Goal: Task Accomplishment & Management: Use online tool/utility

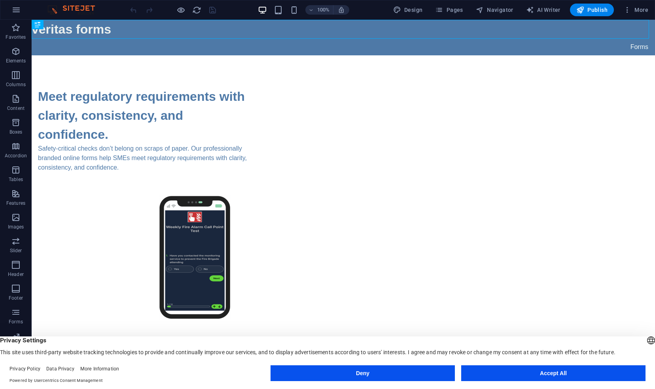
click at [486, 372] on button "Accept All" at bounding box center [553, 373] width 184 height 16
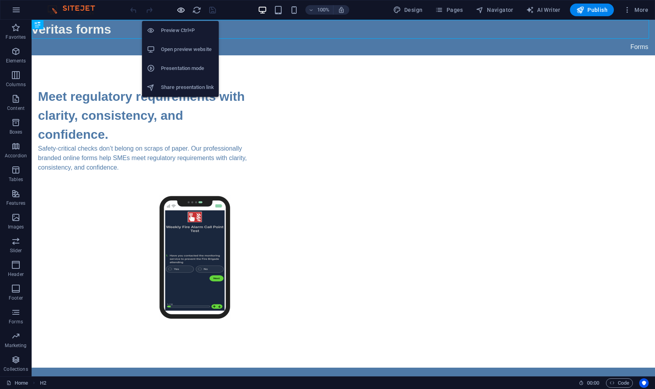
click at [181, 9] on icon "button" at bounding box center [180, 10] width 9 height 9
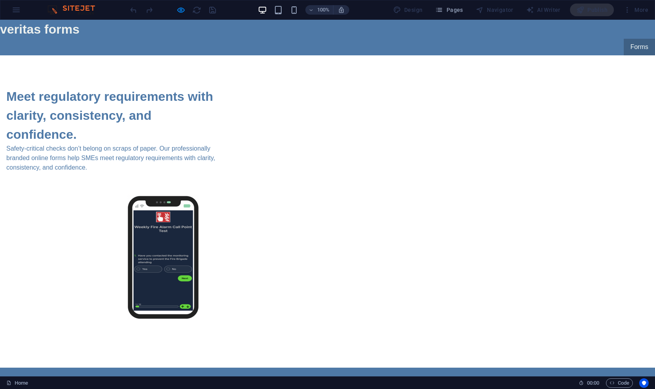
click at [633, 47] on link "Forms" at bounding box center [638, 47] width 31 height 17
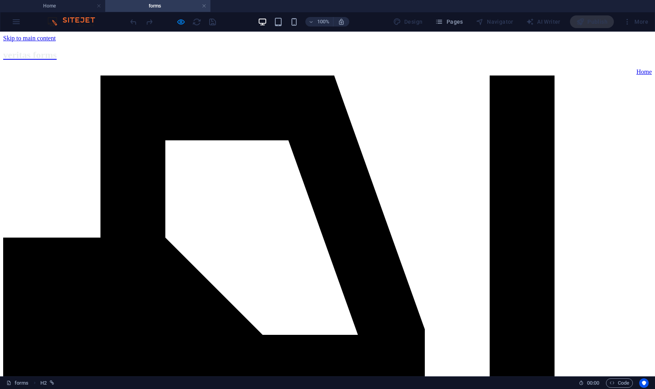
click at [72, 2] on h4 "Home" at bounding box center [52, 6] width 105 height 9
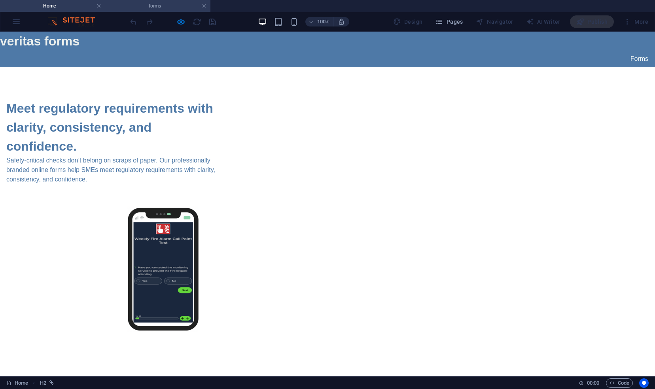
click at [125, 5] on h4 "forms" at bounding box center [157, 6] width 105 height 9
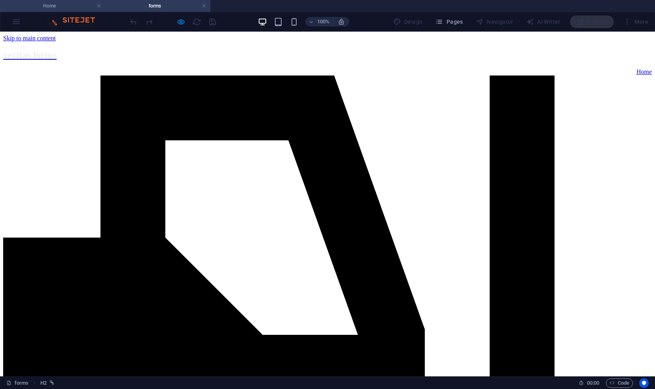
click at [75, 7] on h4 "Home" at bounding box center [52, 6] width 105 height 9
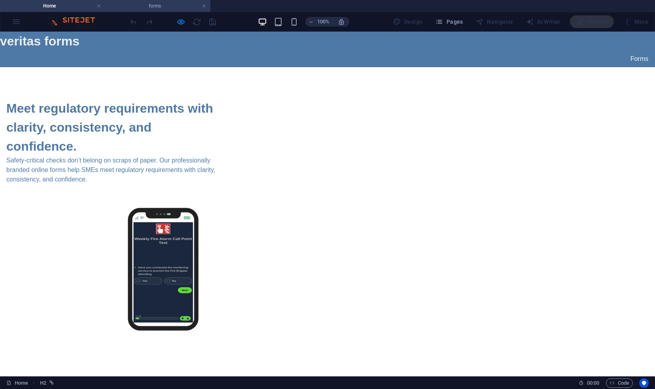
click at [127, 7] on h4 "forms" at bounding box center [157, 6] width 105 height 9
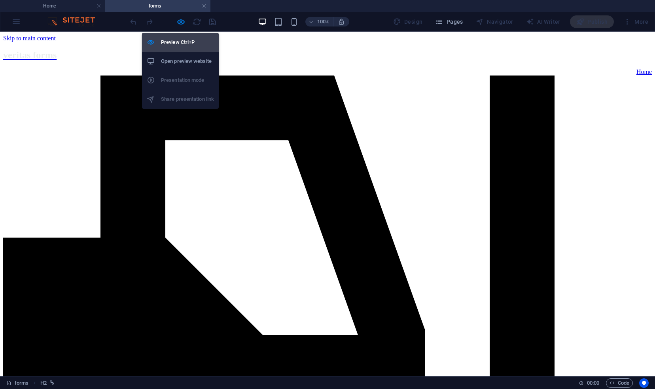
click at [176, 46] on h6 "Preview Ctrl+P" at bounding box center [187, 42] width 53 height 9
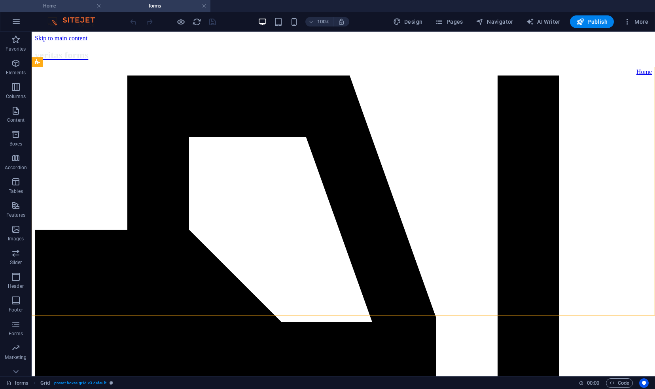
click at [80, 9] on h4 "Home" at bounding box center [52, 6] width 105 height 9
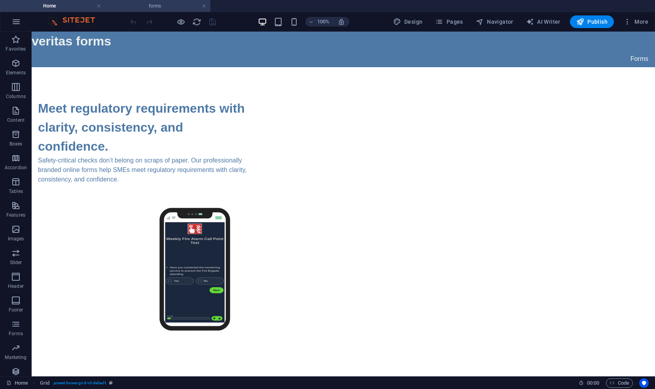
click at [122, 7] on h4 "forms" at bounding box center [157, 6] width 105 height 9
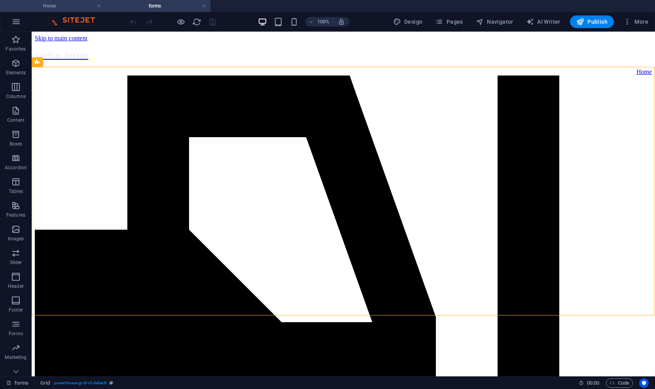
click at [92, 4] on h4 "Home" at bounding box center [52, 6] width 105 height 9
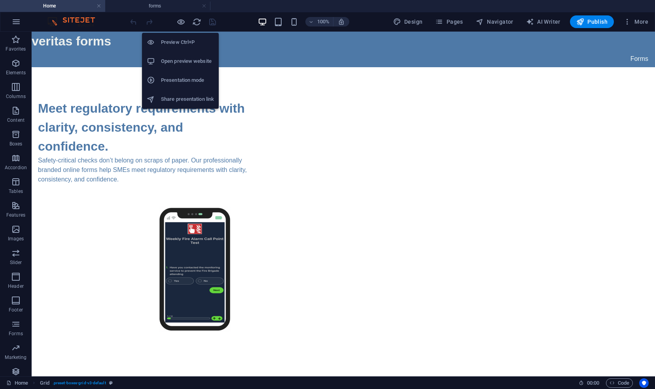
click at [180, 42] on h6 "Preview Ctrl+P" at bounding box center [187, 42] width 53 height 9
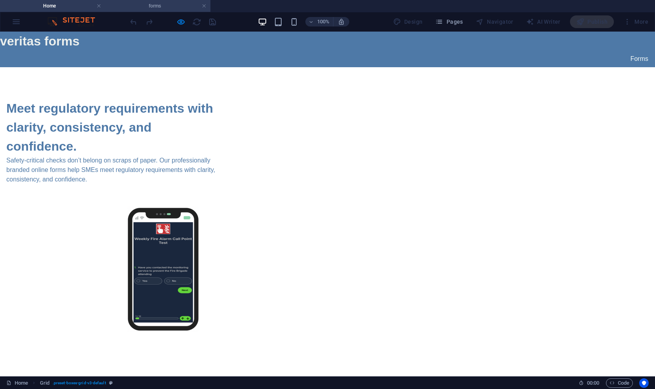
click at [175, 2] on h4 "forms" at bounding box center [157, 6] width 105 height 9
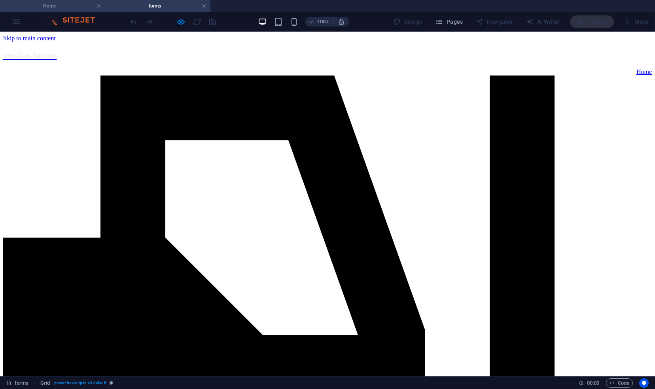
click at [87, 4] on h4 "Home" at bounding box center [52, 6] width 105 height 9
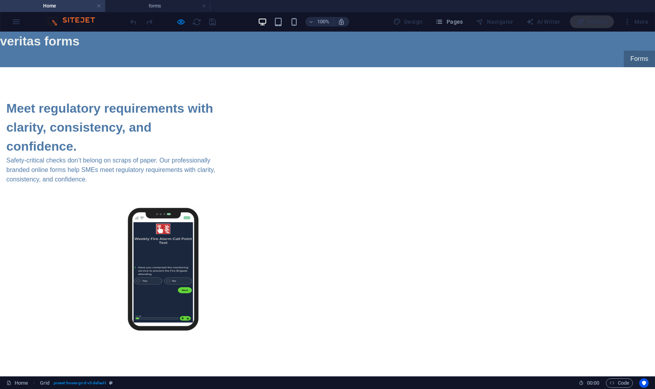
drag, startPoint x: 653, startPoint y: 72, endPoint x: 633, endPoint y: 58, distance: 25.0
click at [633, 58] on link "Forms" at bounding box center [638, 59] width 31 height 17
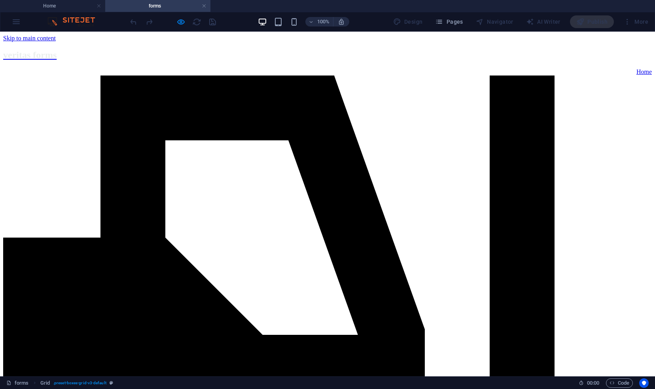
click at [636, 68] on link "Home" at bounding box center [643, 71] width 15 height 7
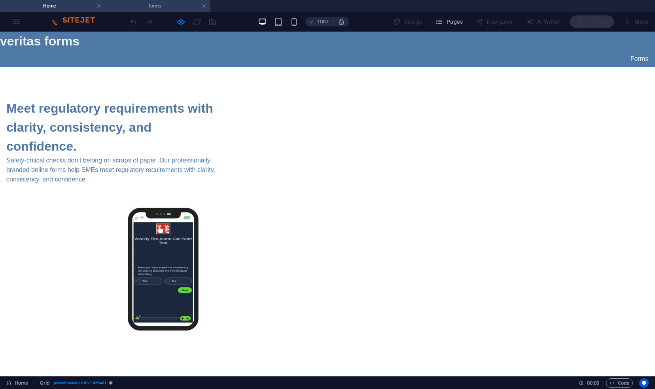
click at [153, 7] on h4 "forms" at bounding box center [157, 6] width 105 height 9
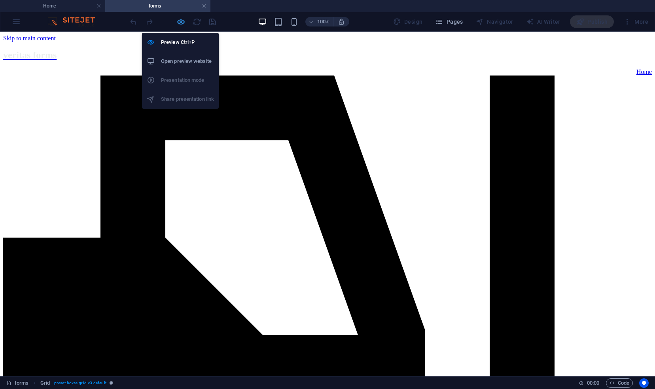
click at [179, 23] on icon "button" at bounding box center [180, 21] width 9 height 9
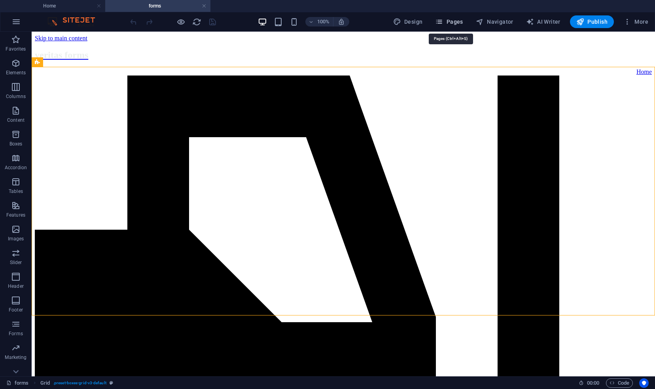
click at [443, 23] on icon "button" at bounding box center [439, 22] width 8 height 8
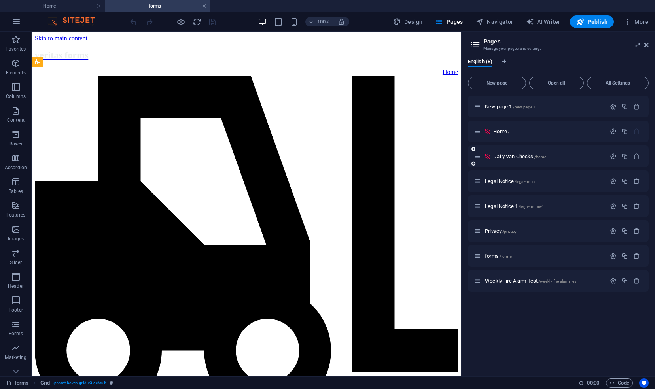
click at [487, 156] on icon at bounding box center [487, 156] width 7 height 7
click at [503, 281] on span "Weekly Fire Alarm Test /weekly-fire-alarm-test" at bounding box center [531, 281] width 93 height 6
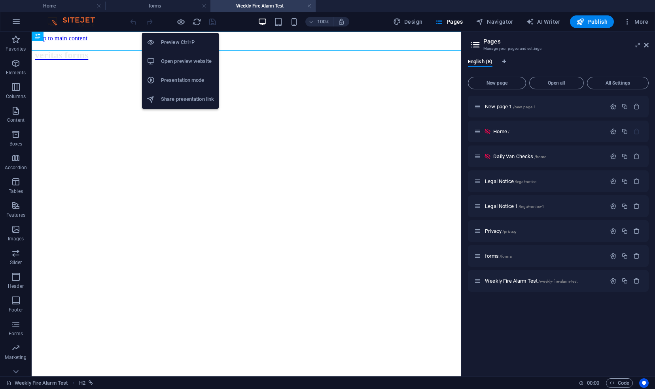
click at [178, 39] on h6 "Preview Ctrl+P" at bounding box center [187, 42] width 53 height 9
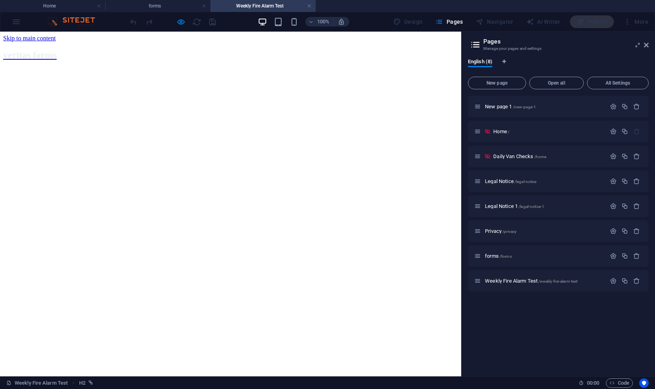
click at [57, 50] on span "veritas forms" at bounding box center [29, 55] width 53 height 10
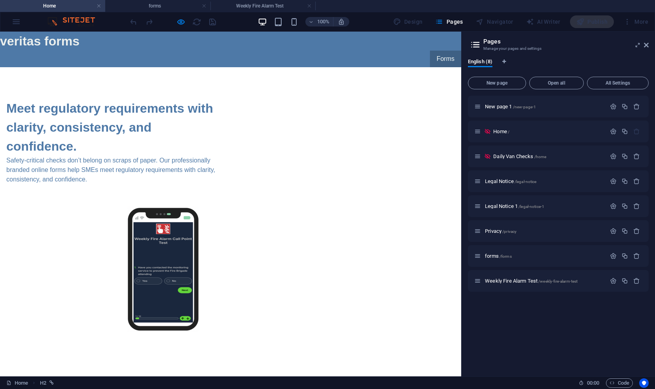
click at [434, 57] on link "Forms" at bounding box center [445, 59] width 31 height 17
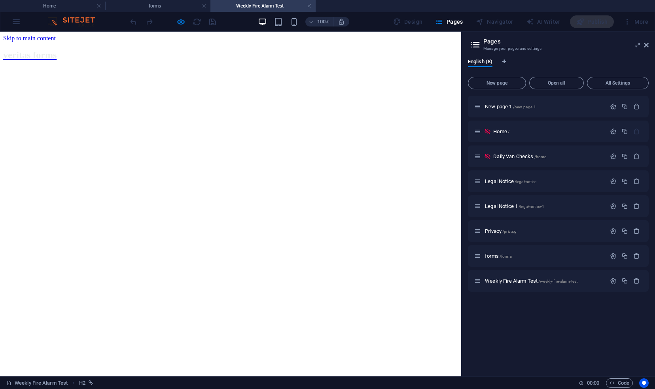
click at [57, 50] on span "veritas forms" at bounding box center [29, 55] width 53 height 10
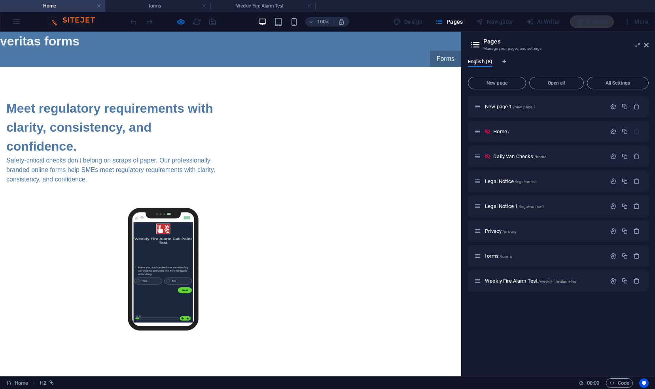
click at [440, 59] on link "Forms" at bounding box center [445, 59] width 31 height 17
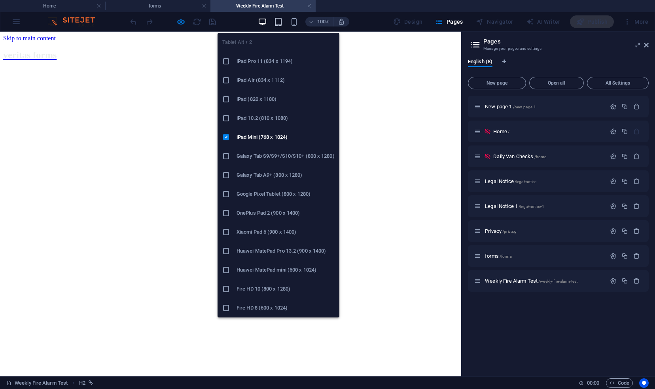
click at [278, 19] on icon "button" at bounding box center [278, 21] width 9 height 9
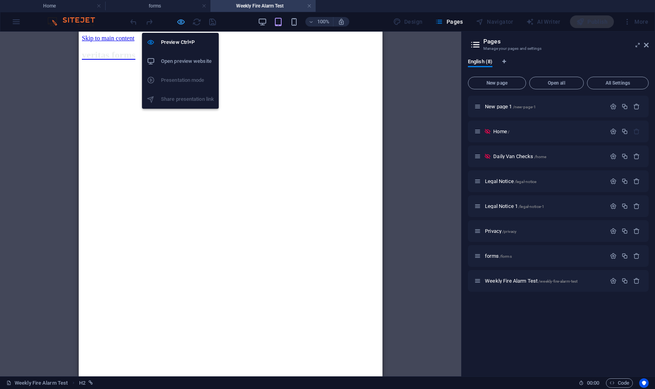
click at [179, 22] on icon "button" at bounding box center [180, 21] width 9 height 9
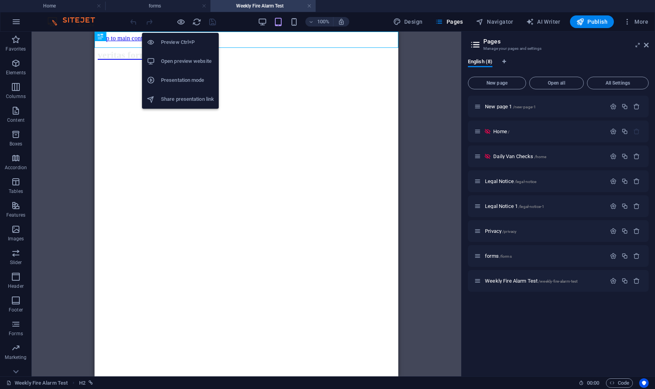
click at [181, 41] on h6 "Preview Ctrl+P" at bounding box center [187, 42] width 53 height 9
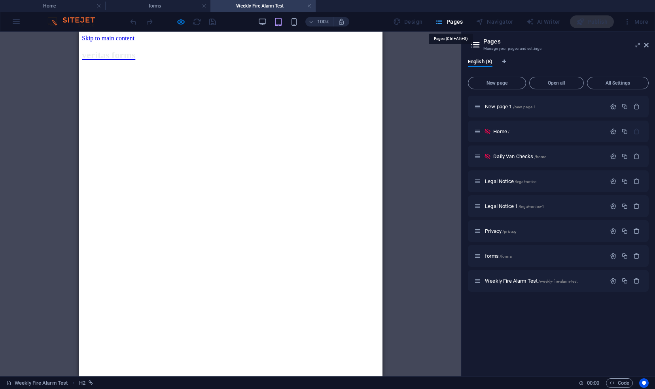
click at [449, 20] on span "Pages" at bounding box center [449, 22] width 28 height 8
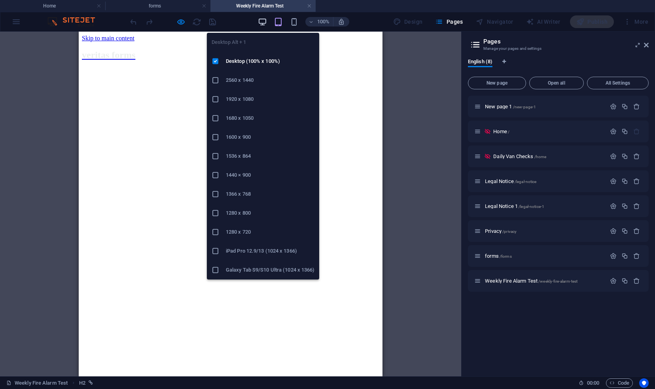
click at [265, 21] on icon "button" at bounding box center [262, 21] width 9 height 9
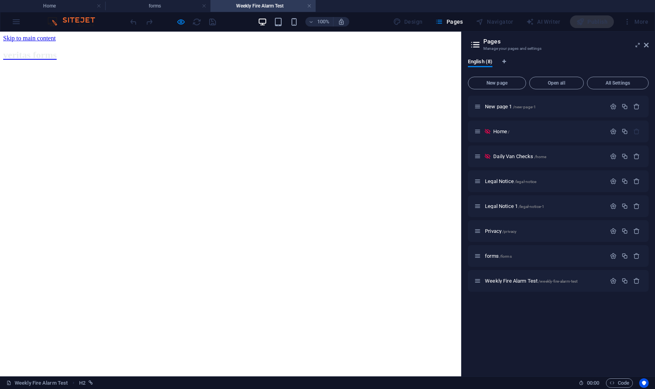
click at [57, 50] on span "veritas forms" at bounding box center [29, 55] width 53 height 10
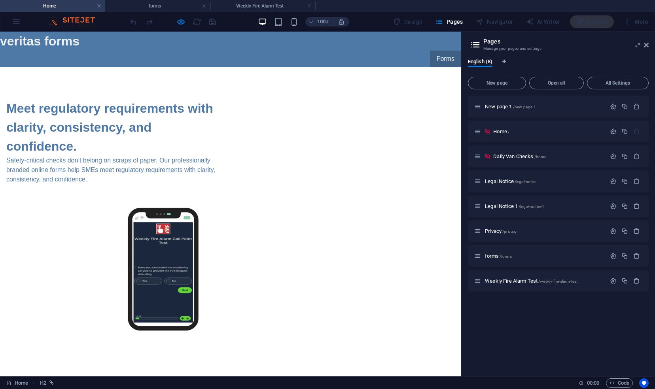
click at [445, 59] on link "Forms" at bounding box center [445, 59] width 31 height 17
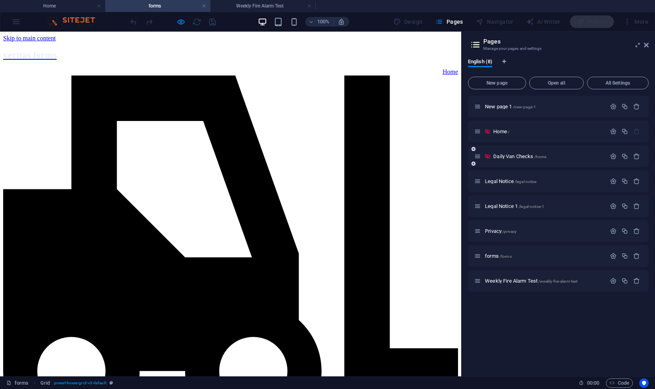
click at [489, 155] on icon at bounding box center [487, 156] width 7 height 7
click at [500, 156] on span "Daily Van Checks /home" at bounding box center [519, 156] width 53 height 6
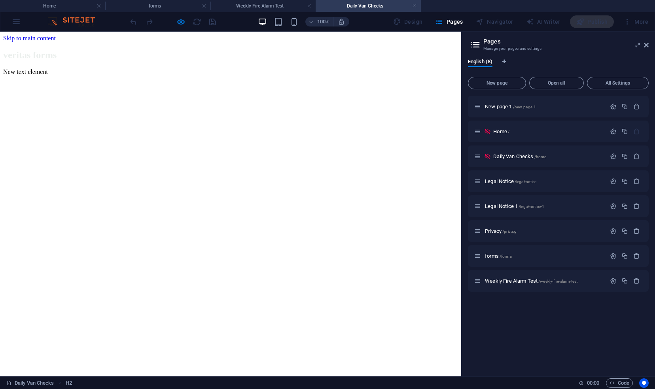
click at [306, 74] on div "New text element" at bounding box center [230, 71] width 455 height 7
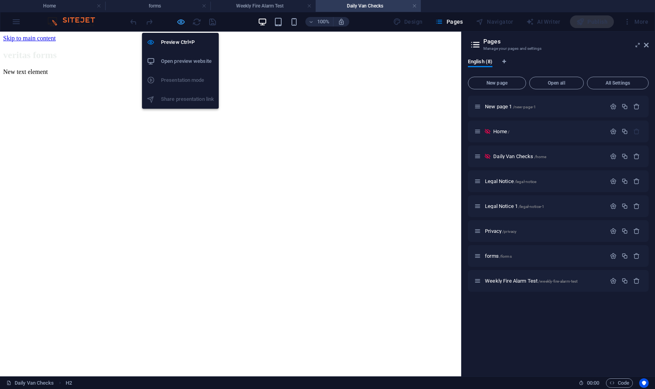
click at [181, 20] on icon "button" at bounding box center [180, 21] width 9 height 9
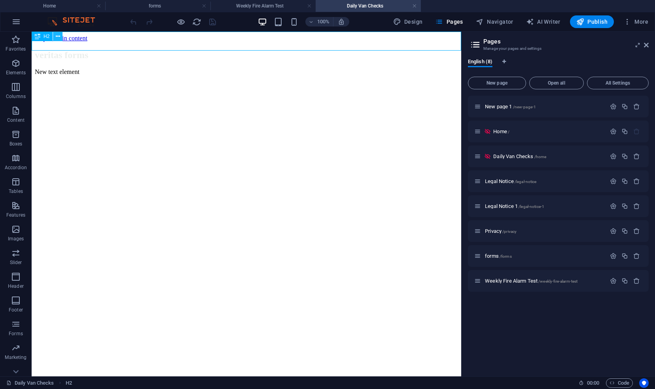
click at [57, 36] on icon at bounding box center [58, 36] width 4 height 8
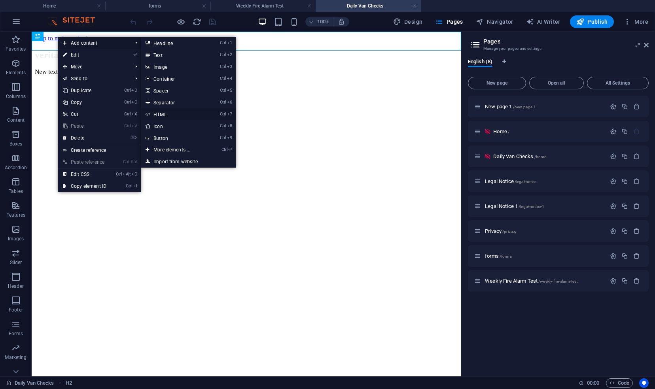
click at [170, 114] on link "Ctrl 7 HTML" at bounding box center [173, 114] width 65 height 12
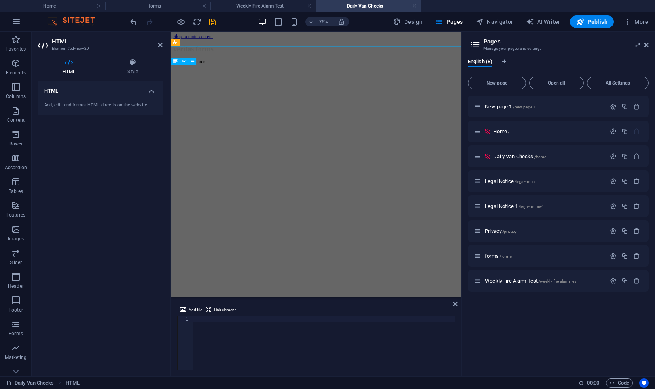
type textarea "<iframe id="" allowtransparency="true" allowfullscreen="true" allow="geolocatio…"
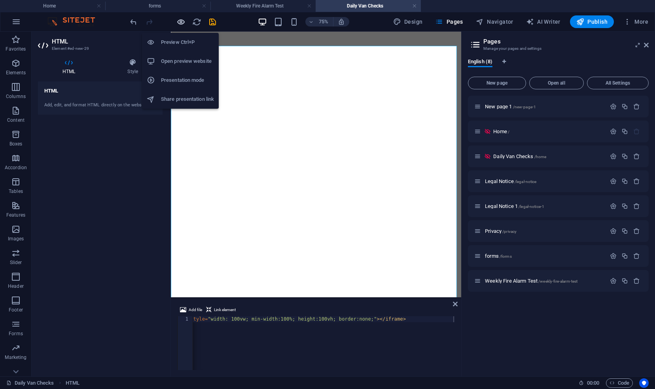
click at [180, 20] on icon "button" at bounding box center [180, 21] width 9 height 9
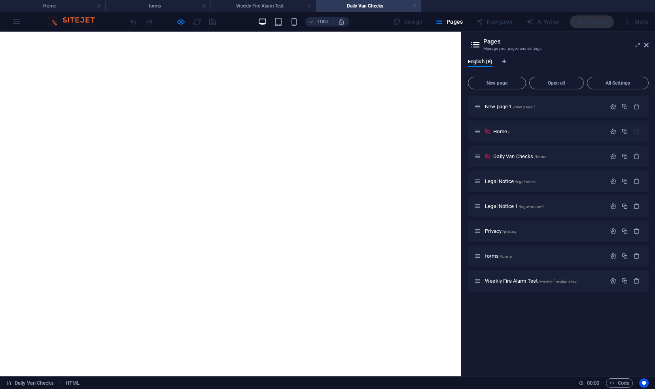
scroll to position [28, 0]
drag, startPoint x: 458, startPoint y: 79, endPoint x: 473, endPoint y: 132, distance: 54.7
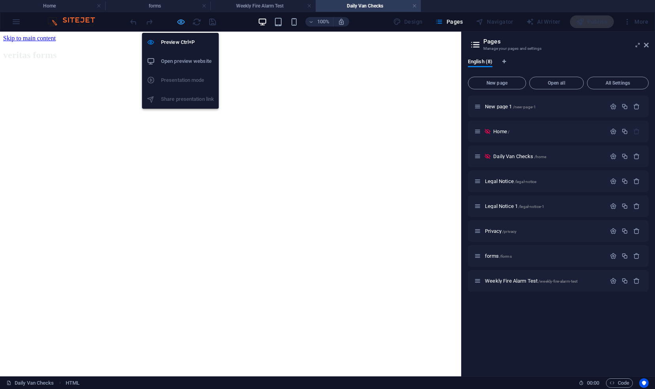
click at [180, 21] on icon "button" at bounding box center [180, 21] width 9 height 9
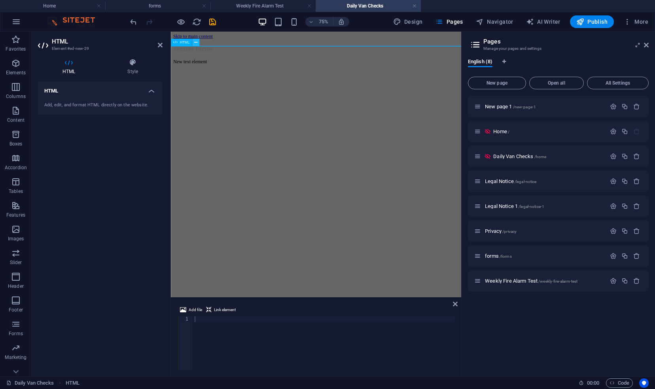
click at [194, 43] on button at bounding box center [195, 42] width 7 height 7
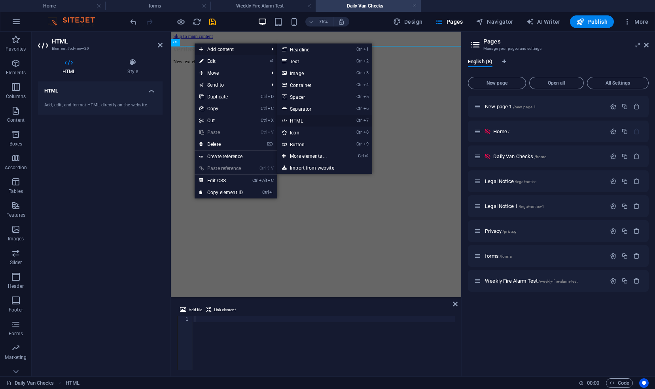
click at [296, 121] on link "Ctrl 7 HTML" at bounding box center [309, 121] width 65 height 12
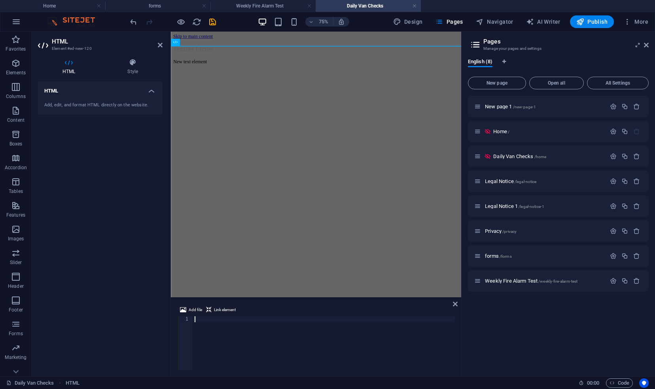
type textarea "<iframe id="" allowtransparency="true" allowfullscreen="true" allow="geolocatio…"
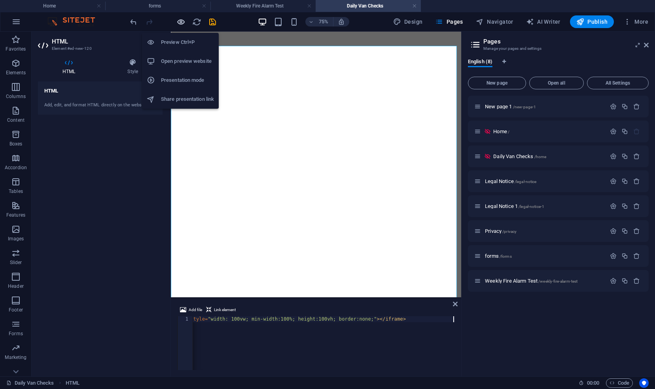
click at [181, 20] on icon "button" at bounding box center [180, 21] width 9 height 9
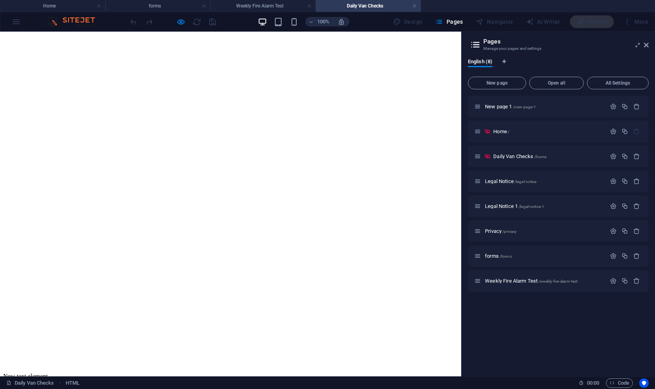
scroll to position [88, 0]
drag, startPoint x: 457, startPoint y: 213, endPoint x: 461, endPoint y: 339, distance: 126.6
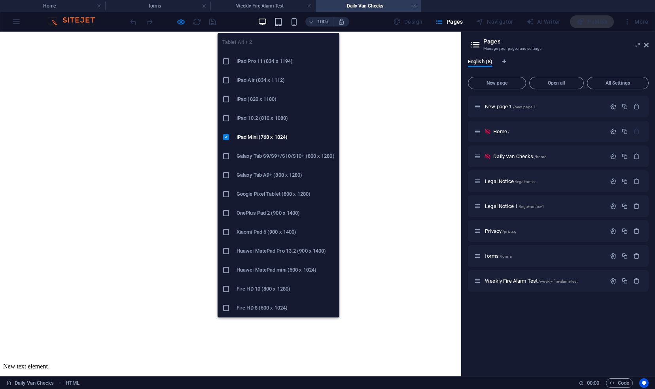
click at [279, 23] on icon "button" at bounding box center [278, 21] width 9 height 9
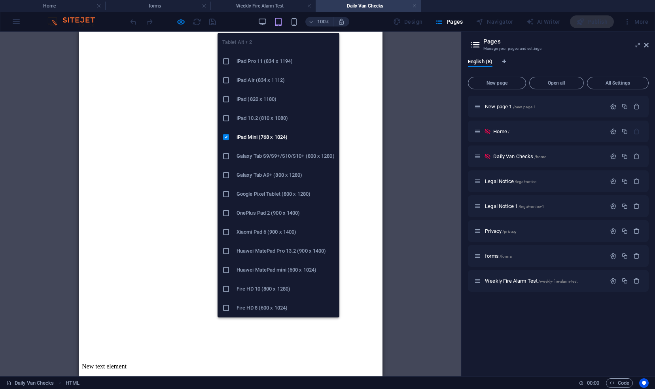
scroll to position [85, 0]
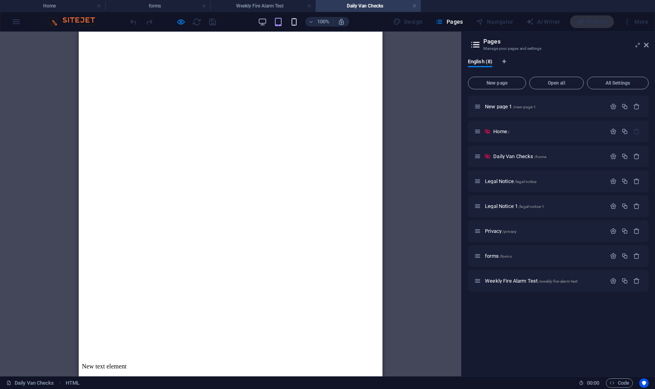
click at [296, 20] on icon "button" at bounding box center [293, 21] width 9 height 9
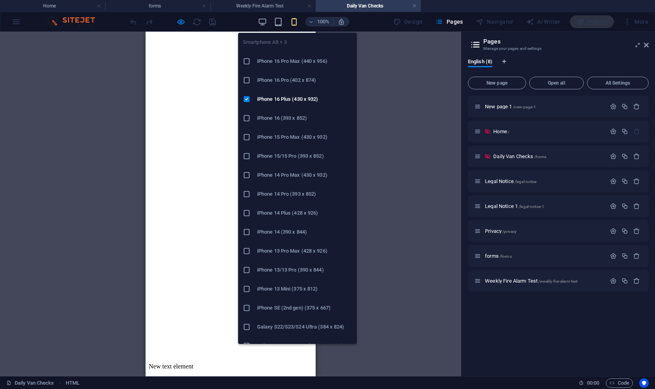
scroll to position [69, 0]
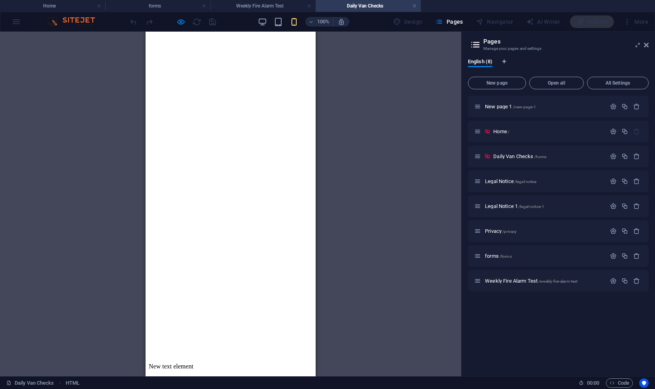
drag, startPoint x: 316, startPoint y: 176, endPoint x: 323, endPoint y: 196, distance: 21.3
click at [323, 196] on div "Drag here to replace the existing content. Press “Ctrl” if you want to create a…" at bounding box center [230, 204] width 461 height 345
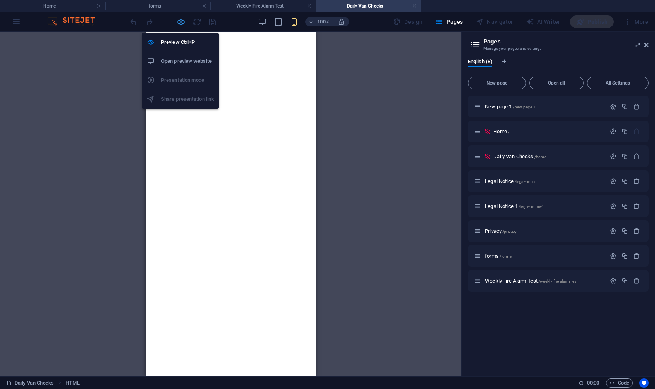
click at [181, 21] on icon "button" at bounding box center [180, 21] width 9 height 9
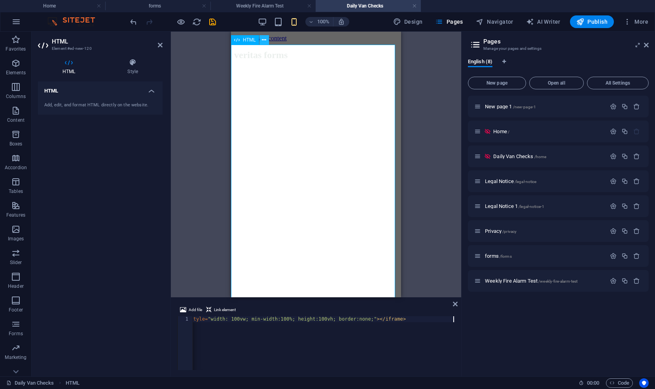
click at [266, 40] on icon at bounding box center [264, 40] width 4 height 8
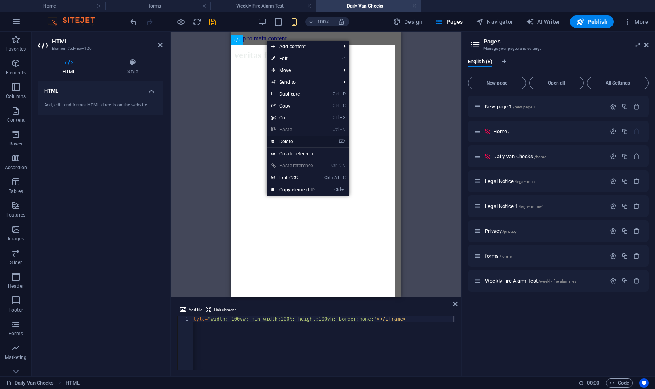
click at [283, 142] on link "⌦ Delete" at bounding box center [292, 142] width 53 height 12
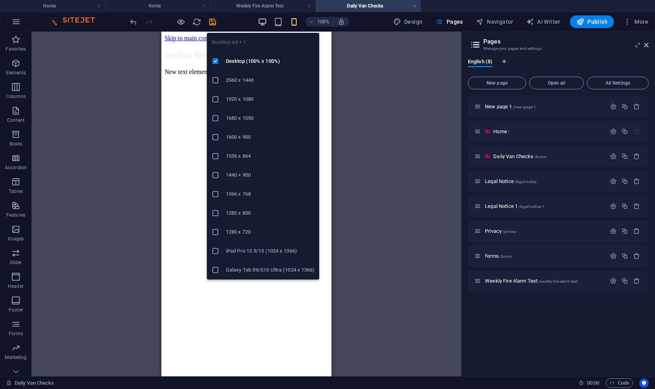
click at [263, 24] on icon "button" at bounding box center [262, 21] width 9 height 9
